Goal: Use online tool/utility: Utilize a website feature to perform a specific function

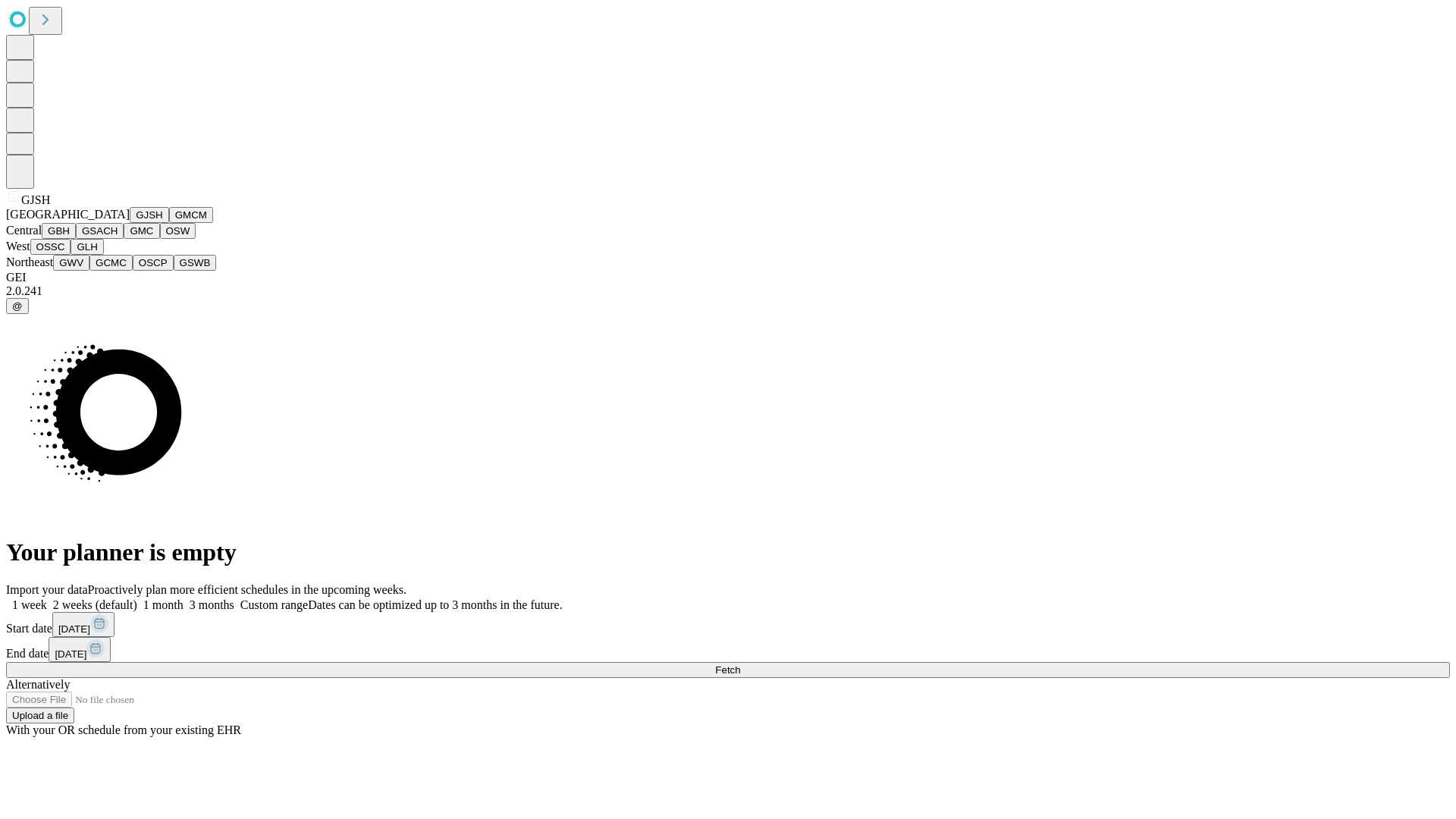
click at [130, 223] on button "GJSH" at bounding box center [150, 215] width 39 height 16
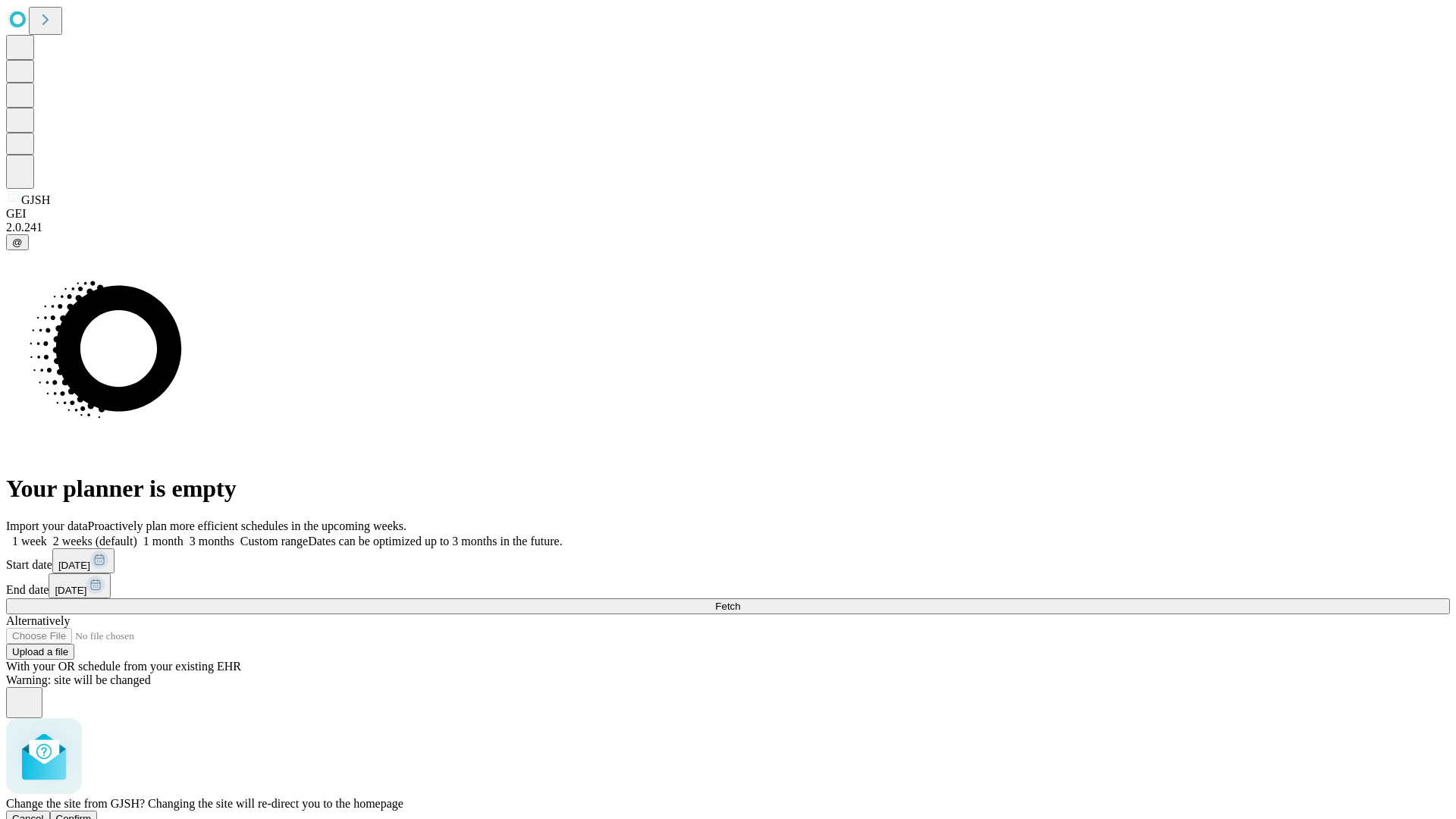
click at [92, 813] on span "Confirm" at bounding box center [73, 819] width 35 height 12
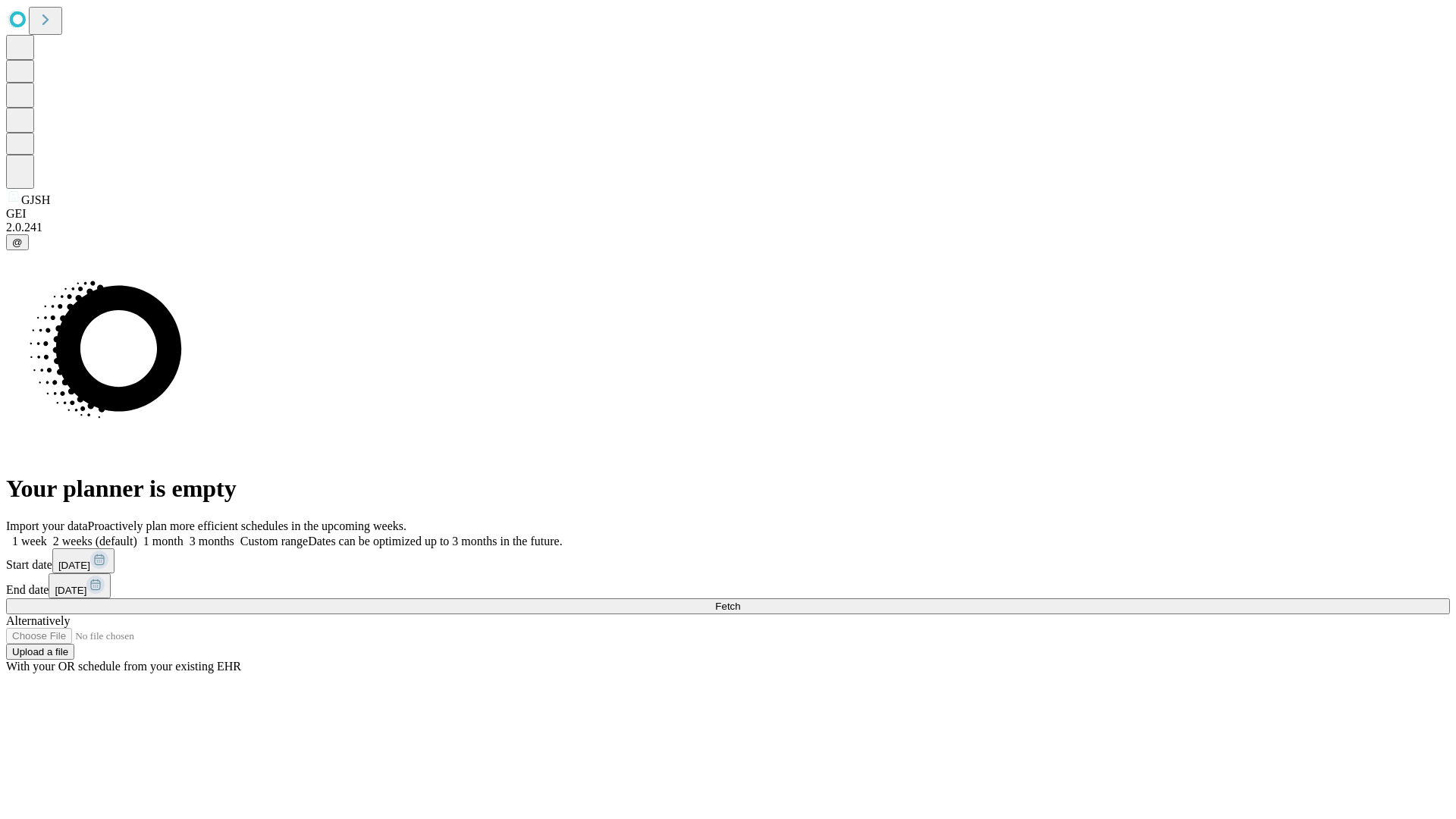
click at [137, 534] on label "2 weeks (default)" at bounding box center [92, 540] width 90 height 13
click at [740, 601] on span "Fetch" at bounding box center [728, 607] width 25 height 12
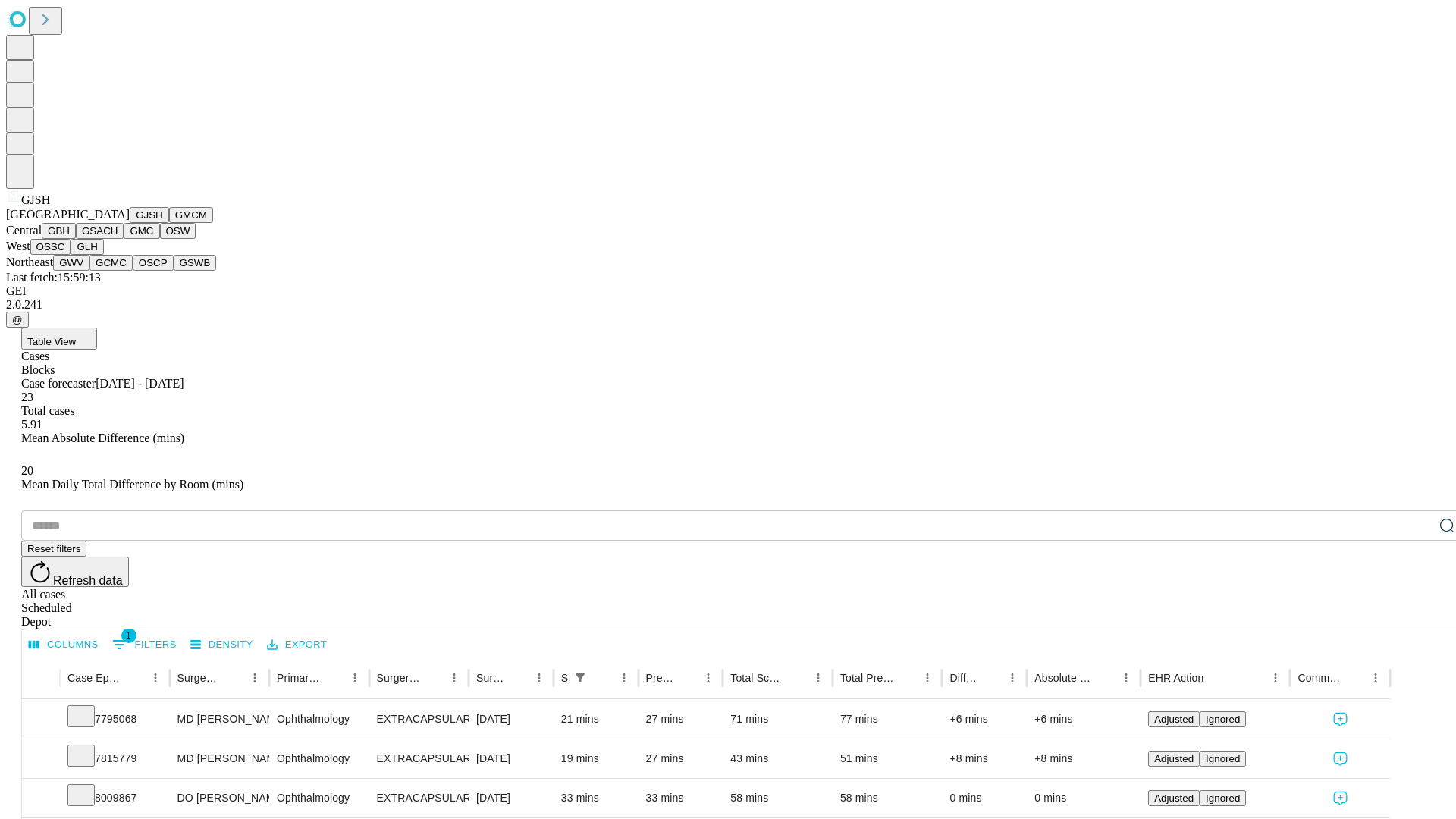
click at [169, 223] on button "GMCM" at bounding box center [191, 215] width 44 height 16
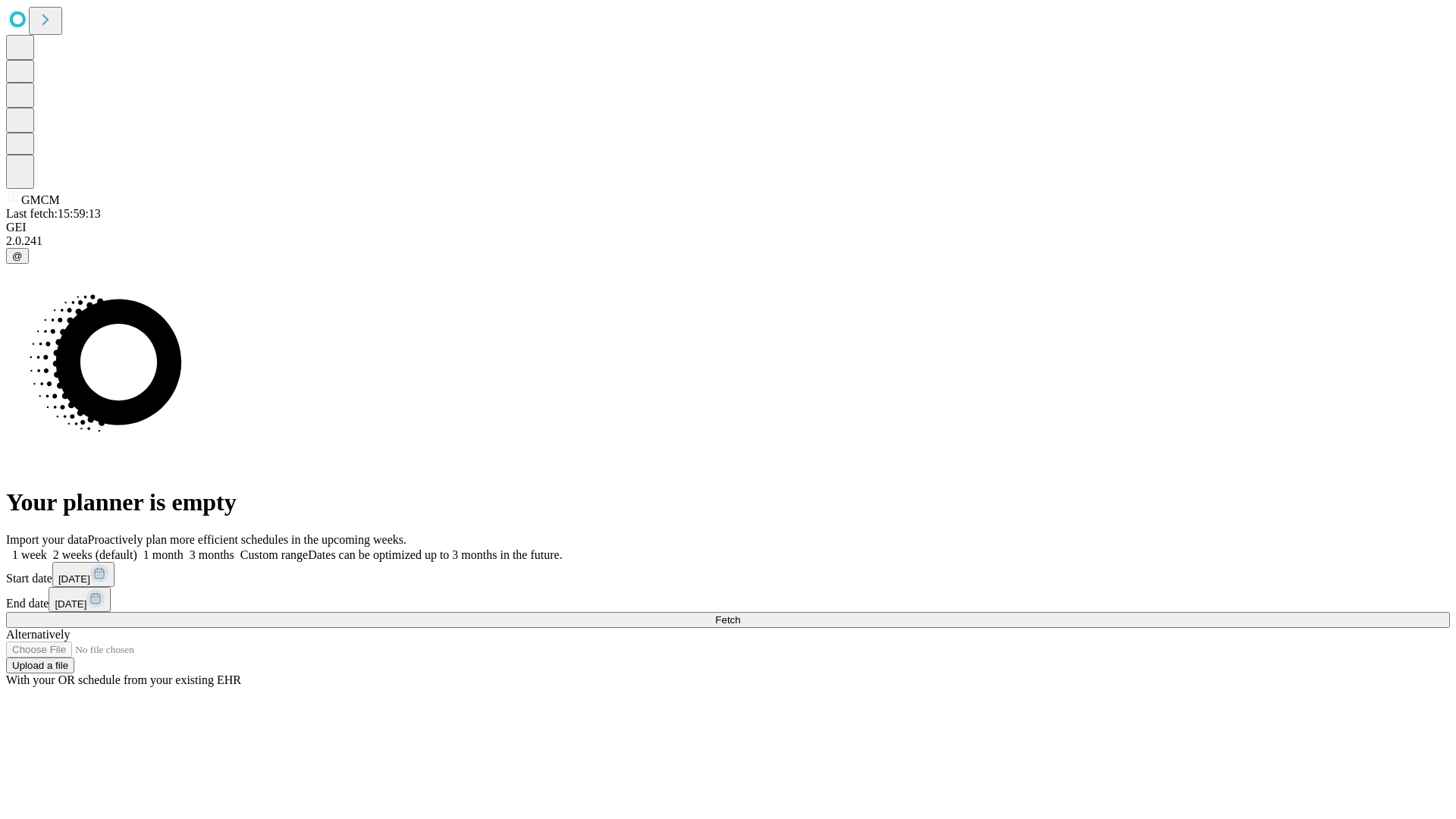
click at [137, 548] on label "2 weeks (default)" at bounding box center [92, 554] width 90 height 13
click at [740, 614] on span "Fetch" at bounding box center [728, 620] width 25 height 12
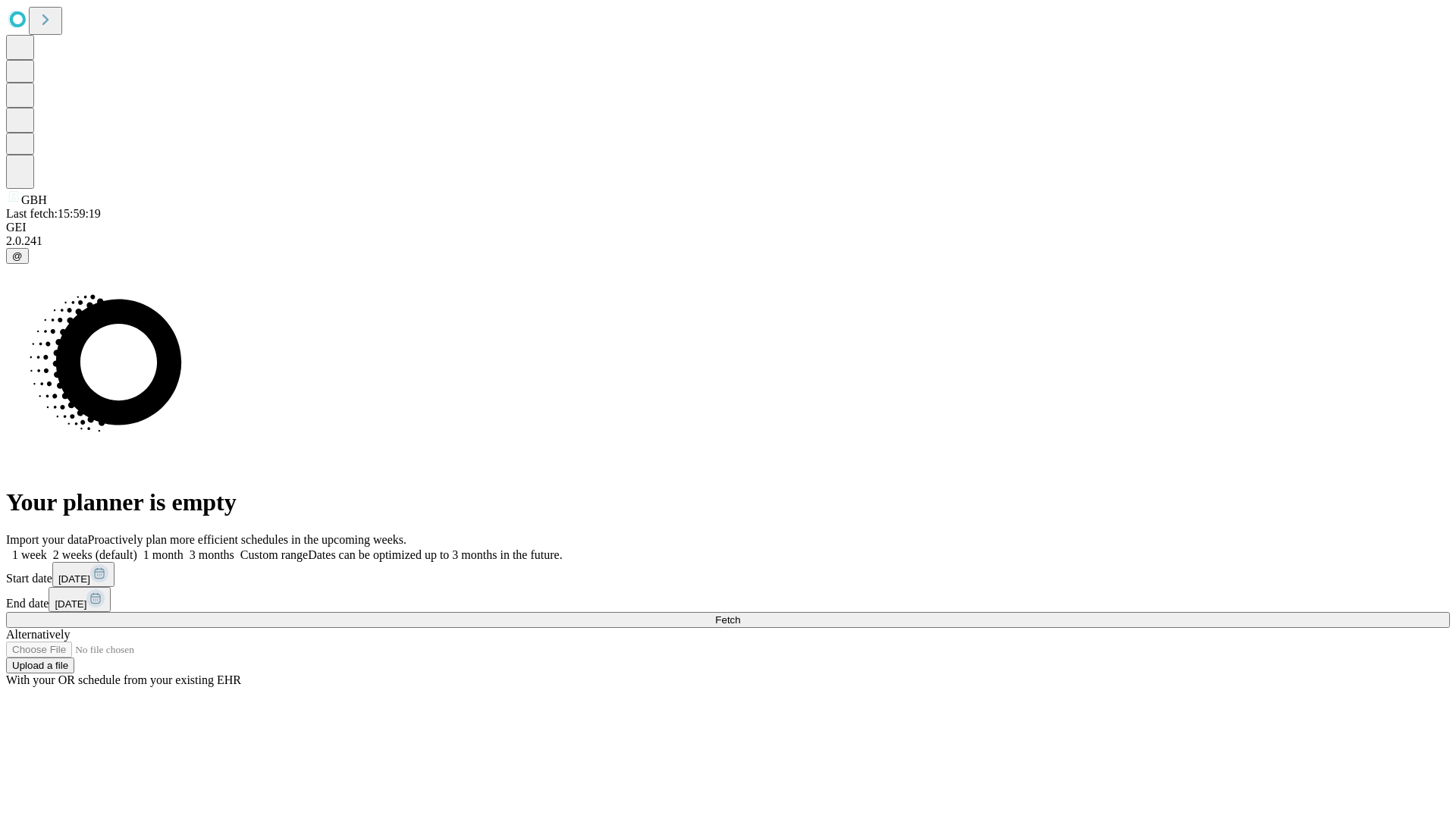
click at [137, 548] on label "2 weeks (default)" at bounding box center [92, 554] width 90 height 13
click at [740, 614] on span "Fetch" at bounding box center [728, 620] width 25 height 12
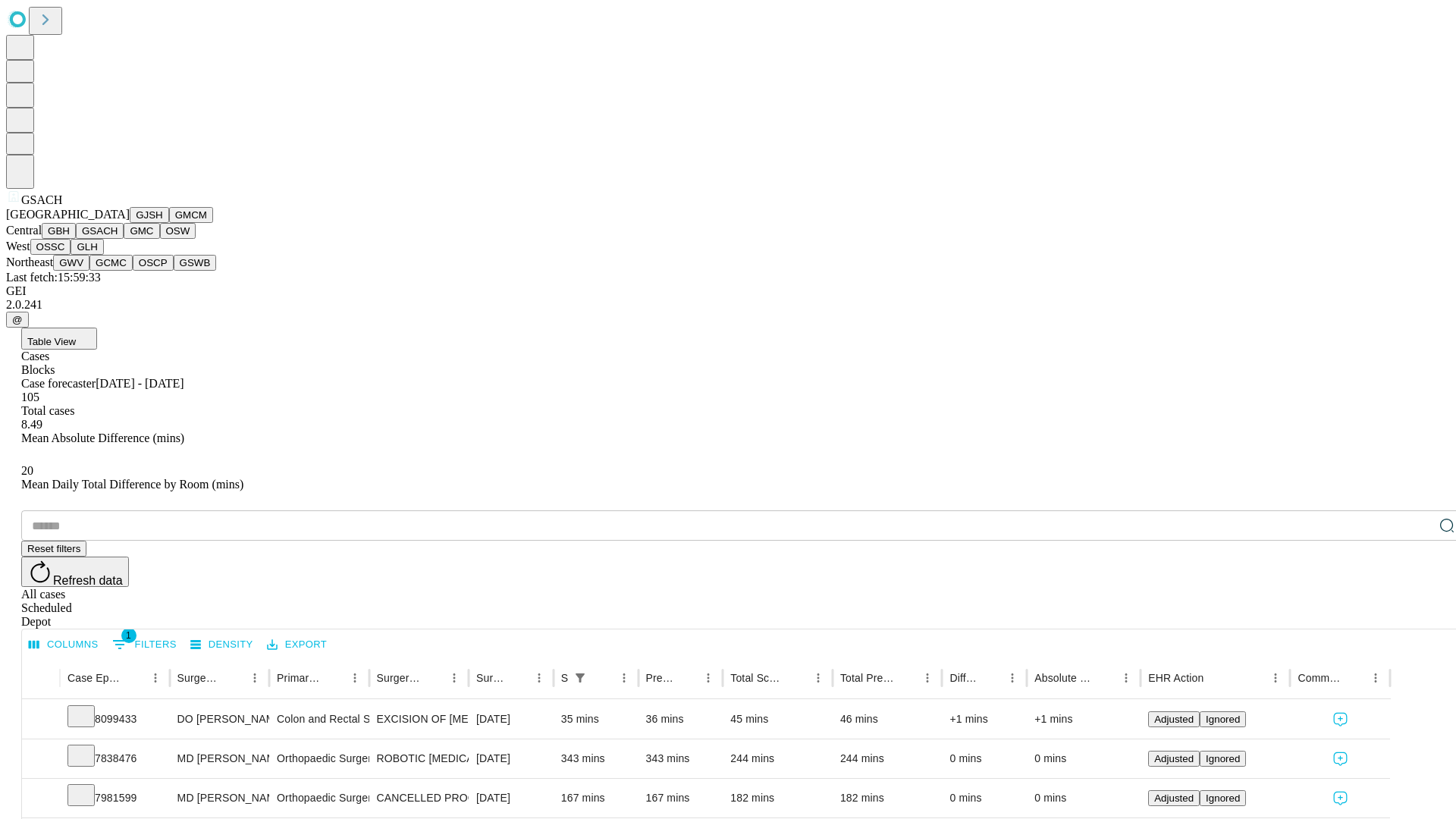
click at [123, 239] on button "GMC" at bounding box center [141, 231] width 35 height 16
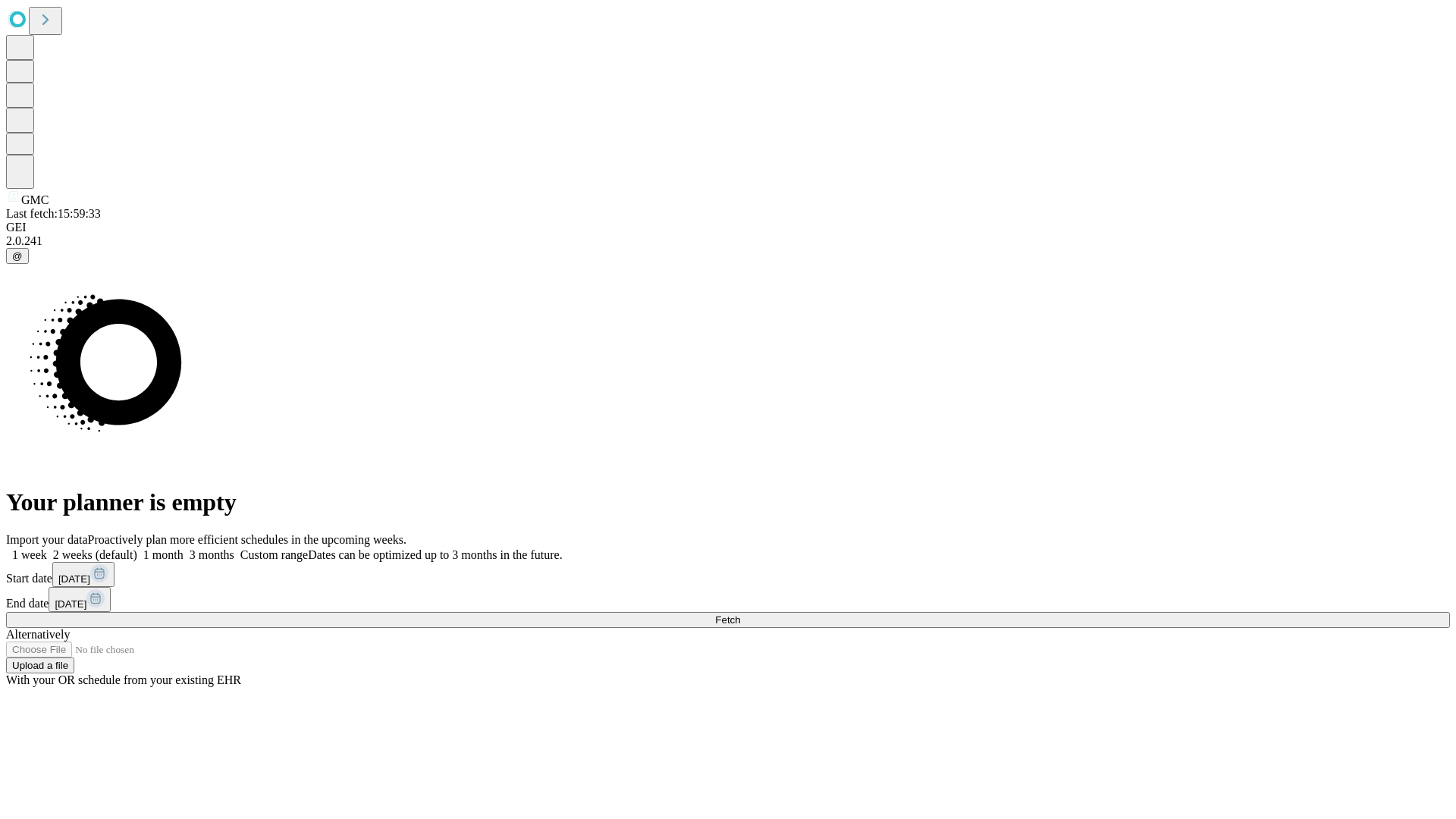
click at [740, 614] on span "Fetch" at bounding box center [728, 620] width 25 height 12
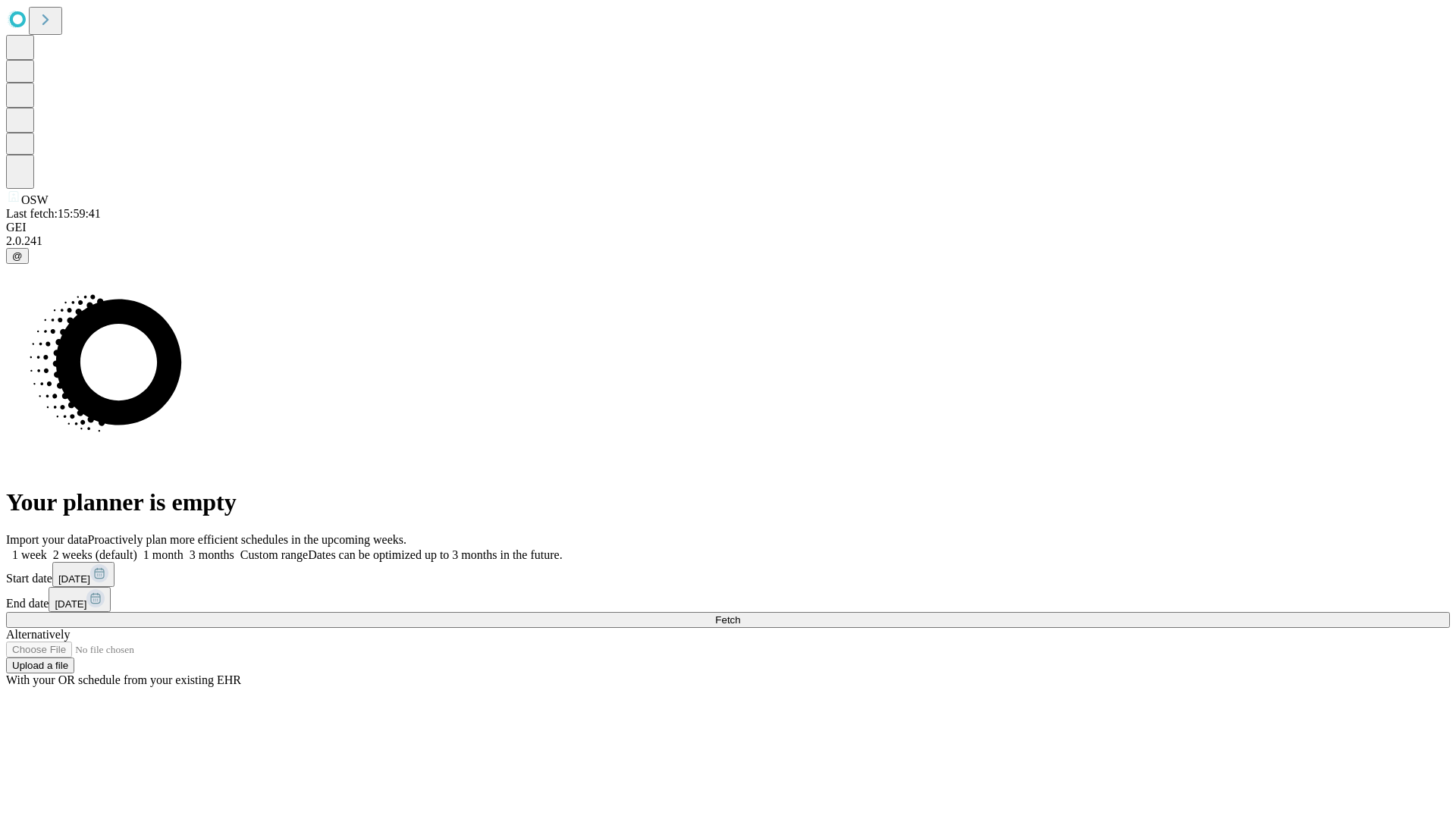
click at [137, 548] on label "2 weeks (default)" at bounding box center [92, 554] width 90 height 13
click at [740, 614] on span "Fetch" at bounding box center [728, 620] width 25 height 12
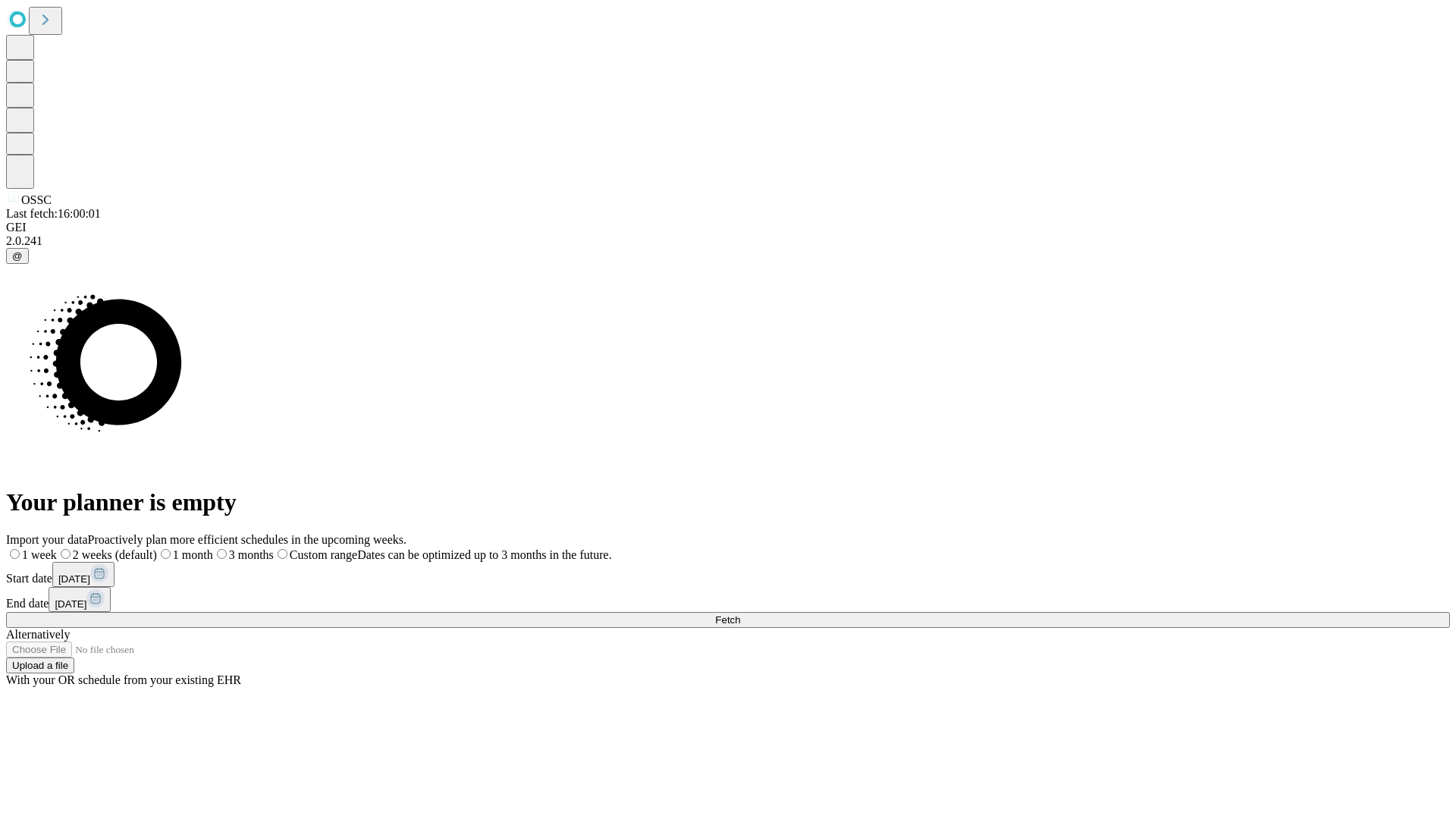
click at [157, 548] on label "2 weeks (default)" at bounding box center [107, 554] width 100 height 13
click at [740, 614] on span "Fetch" at bounding box center [728, 620] width 25 height 12
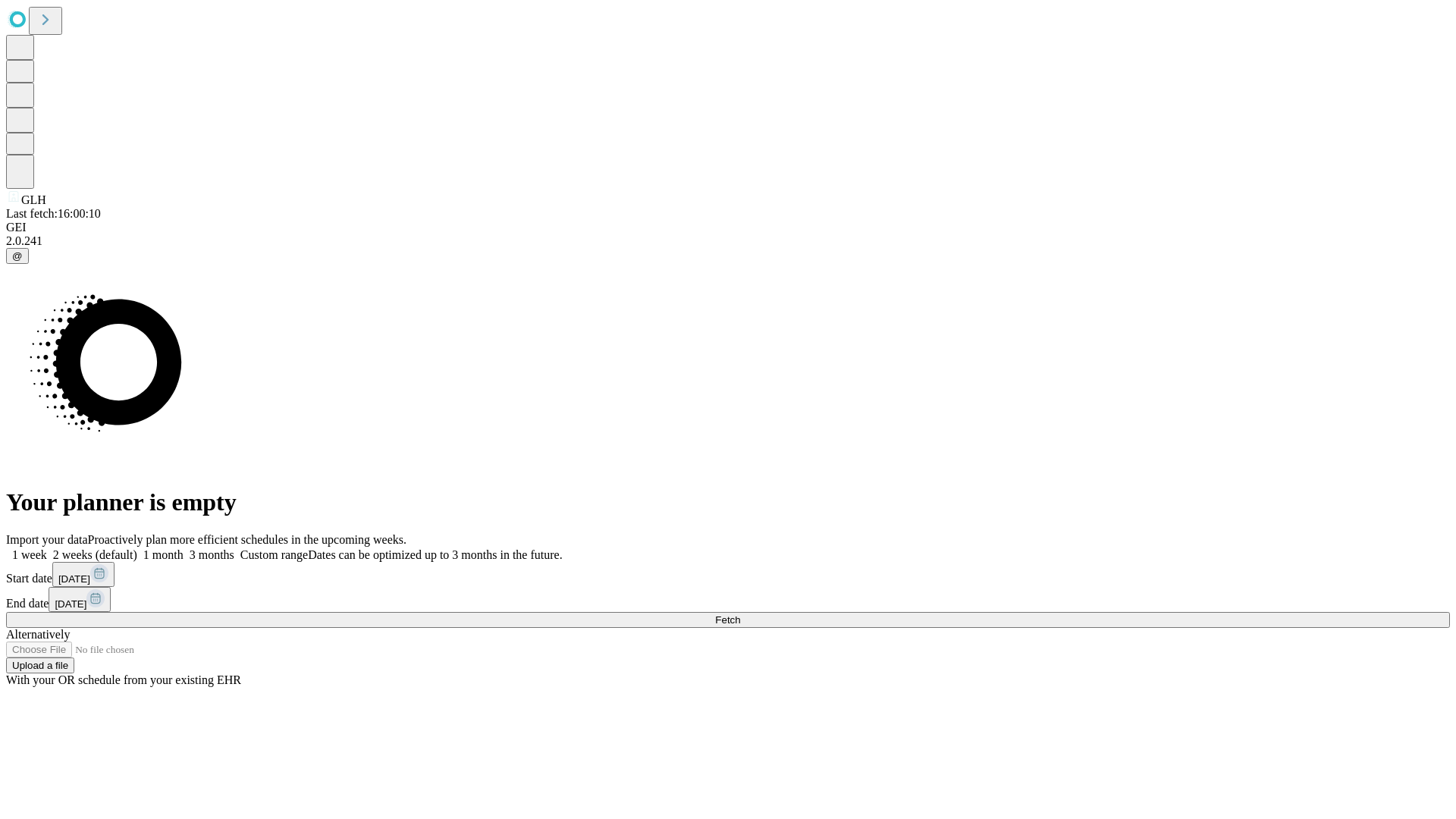
click at [137, 548] on label "2 weeks (default)" at bounding box center [92, 554] width 90 height 13
click at [740, 614] on span "Fetch" at bounding box center [728, 620] width 25 height 12
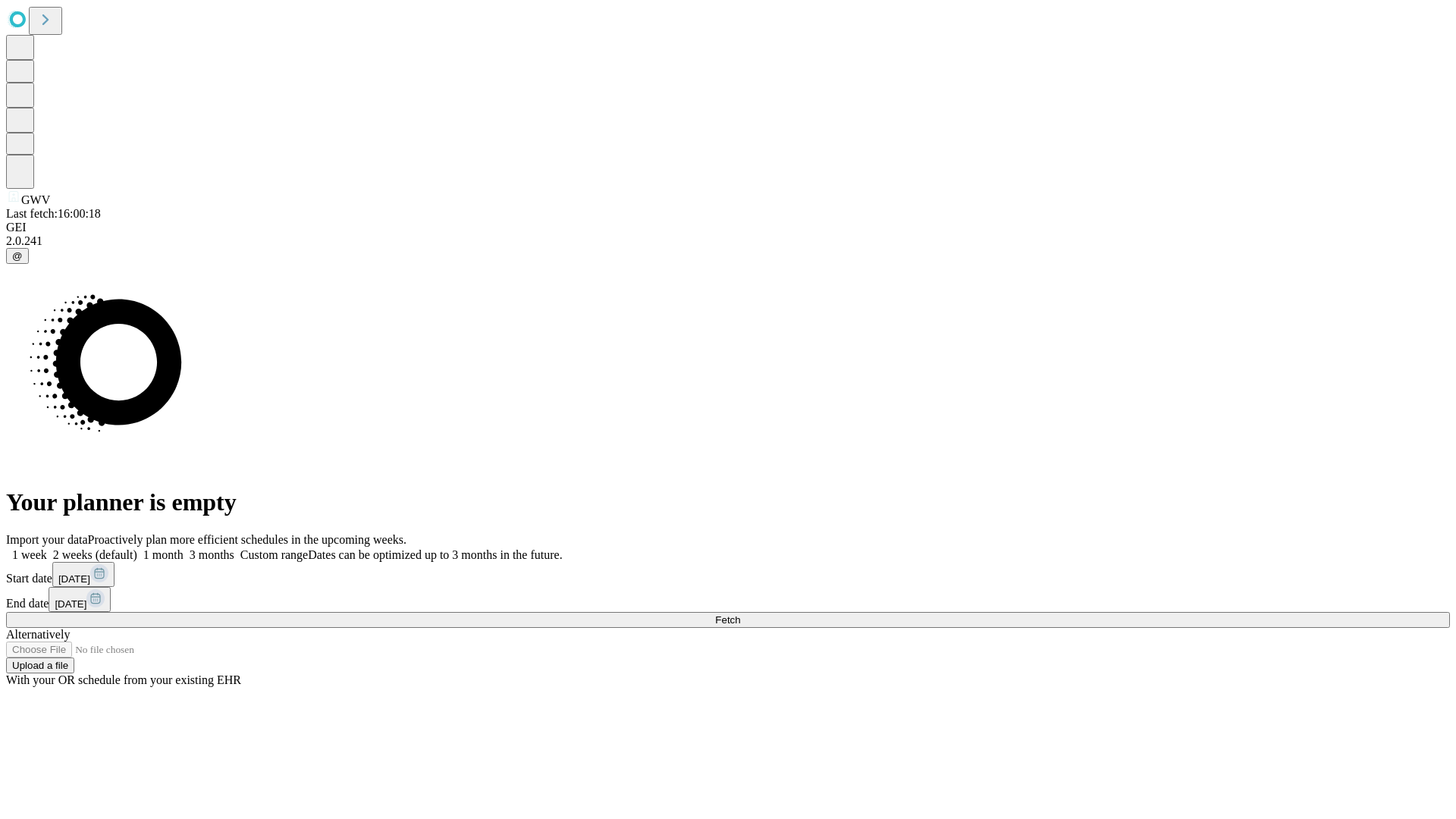
click at [137, 548] on label "2 weeks (default)" at bounding box center [92, 554] width 90 height 13
click at [740, 614] on span "Fetch" at bounding box center [728, 620] width 25 height 12
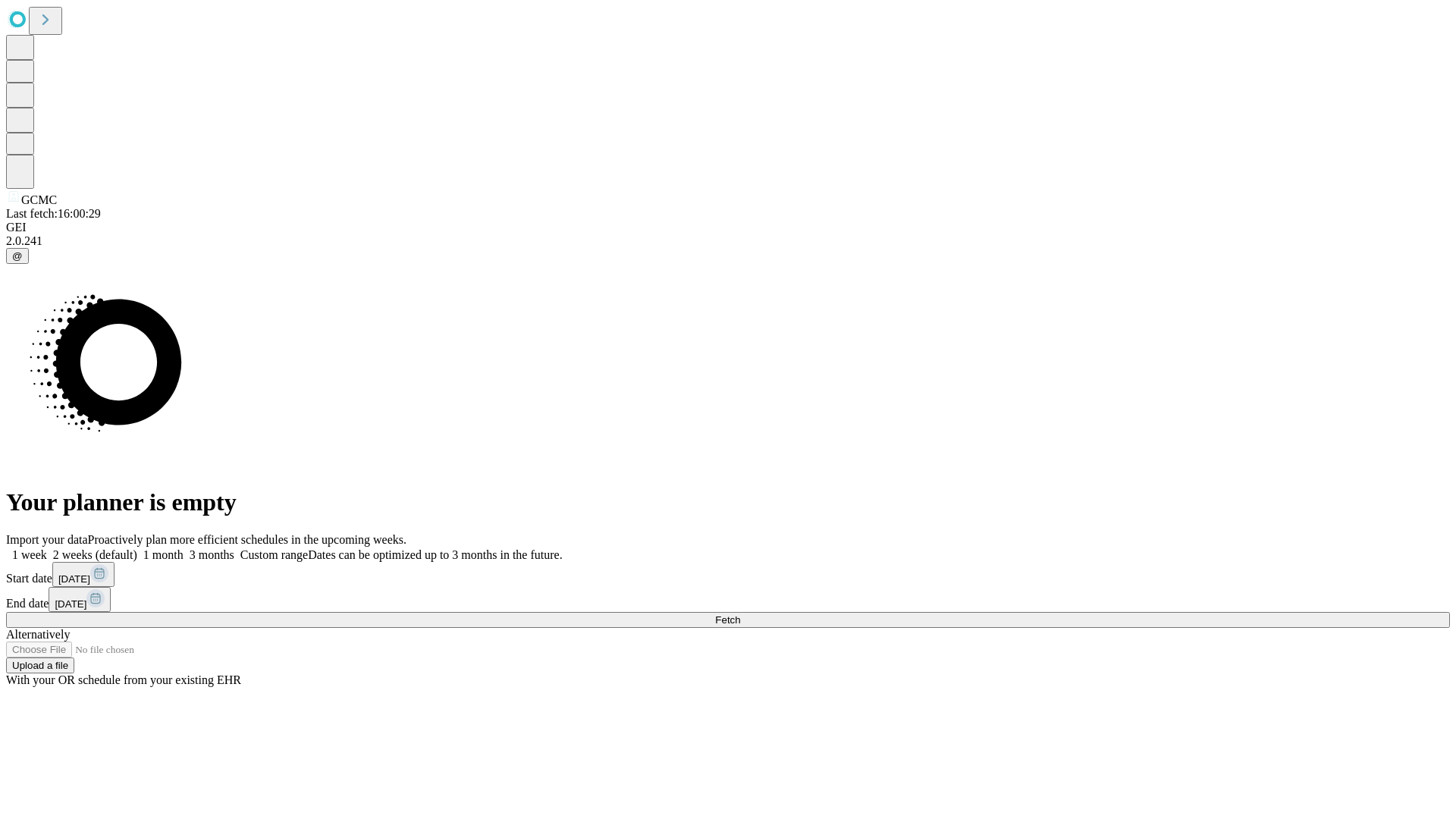
click at [137, 548] on label "2 weeks (default)" at bounding box center [92, 554] width 90 height 13
click at [740, 614] on span "Fetch" at bounding box center [728, 620] width 25 height 12
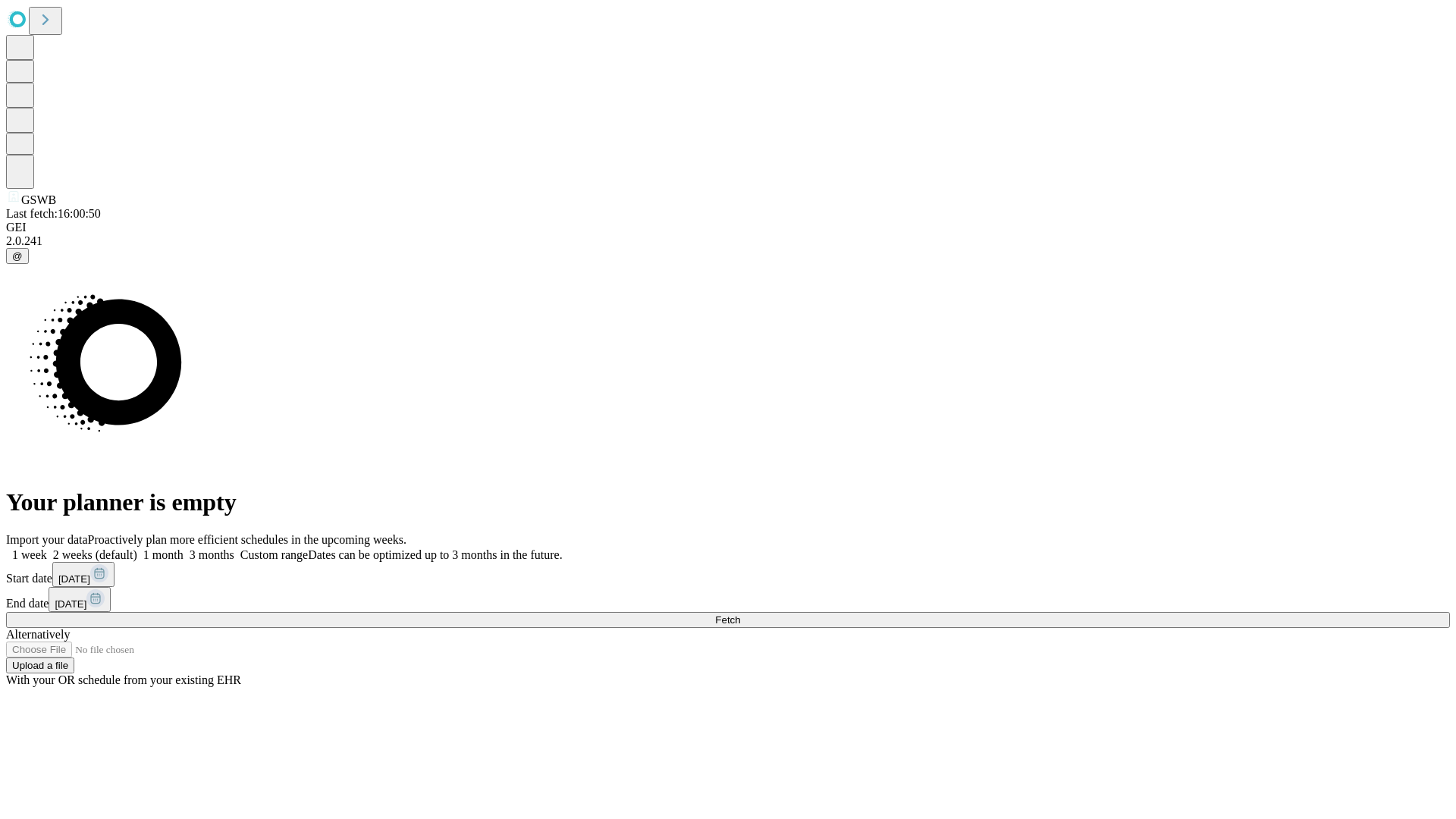
click at [740, 614] on span "Fetch" at bounding box center [728, 620] width 25 height 12
